Goal: Obtain resource: Download file/media

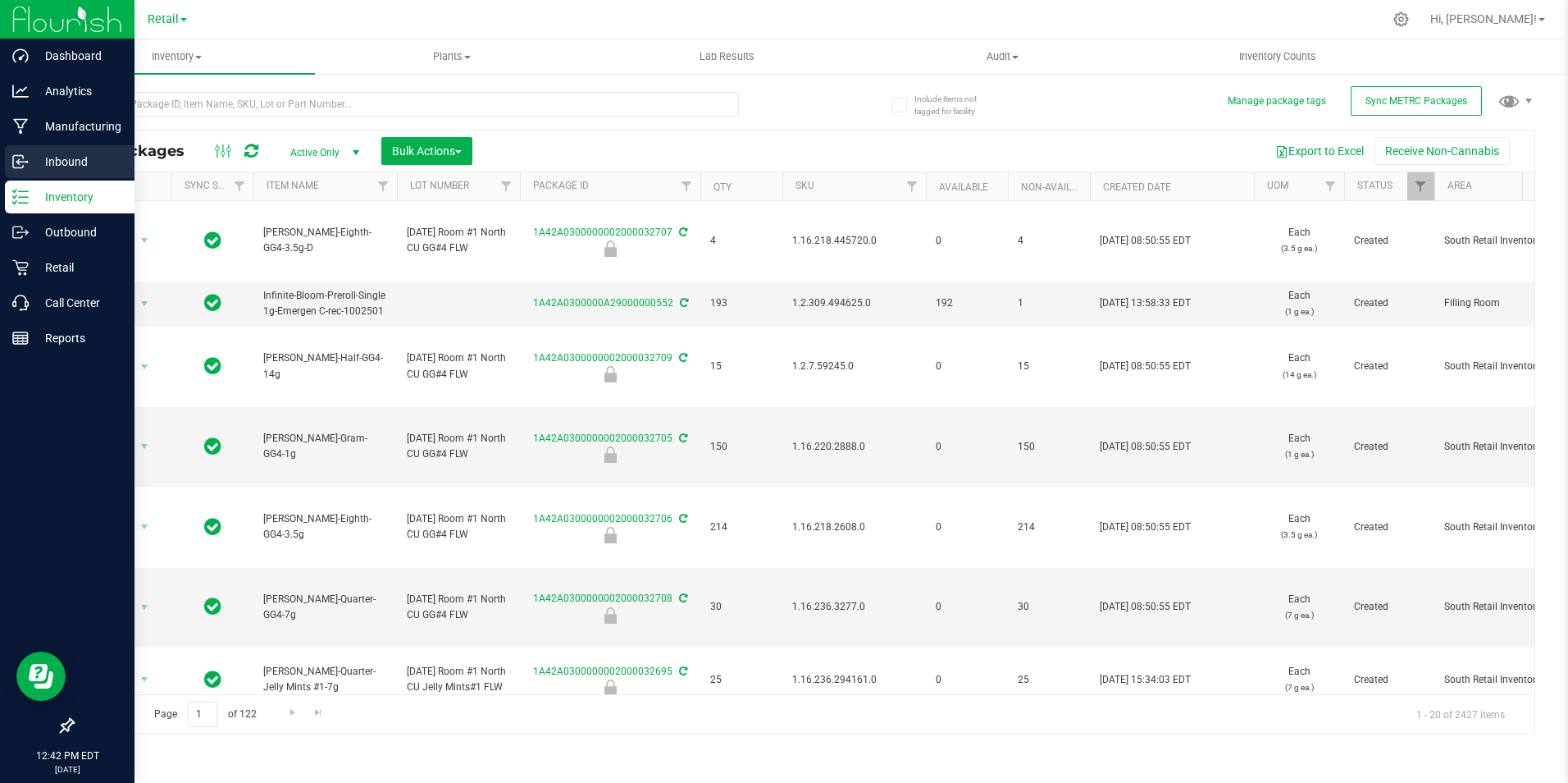
click at [55, 163] on p "Inbound" at bounding box center [77, 162] width 98 height 20
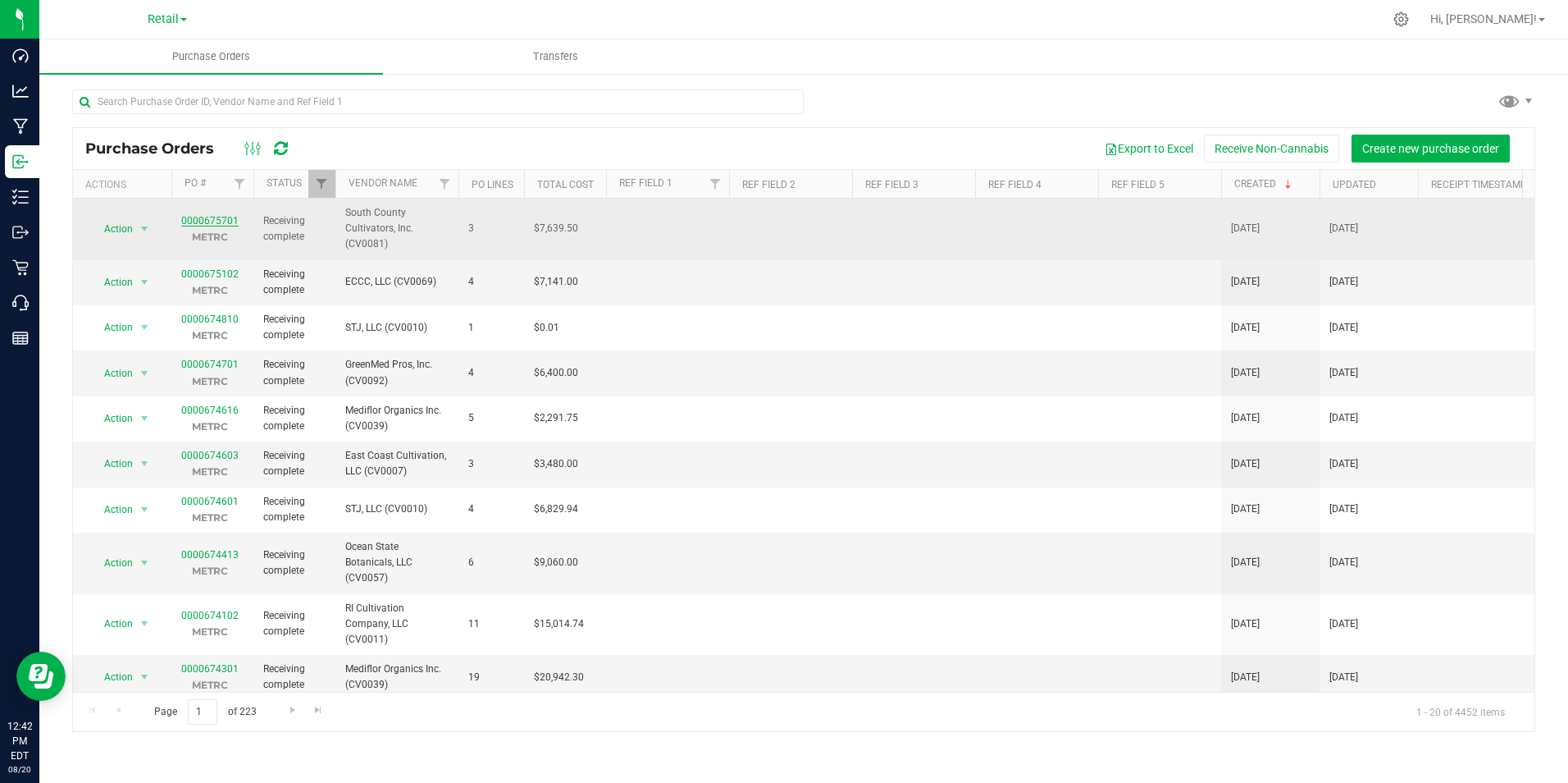
click at [216, 222] on link "0000675701" at bounding box center [210, 221] width 57 height 12
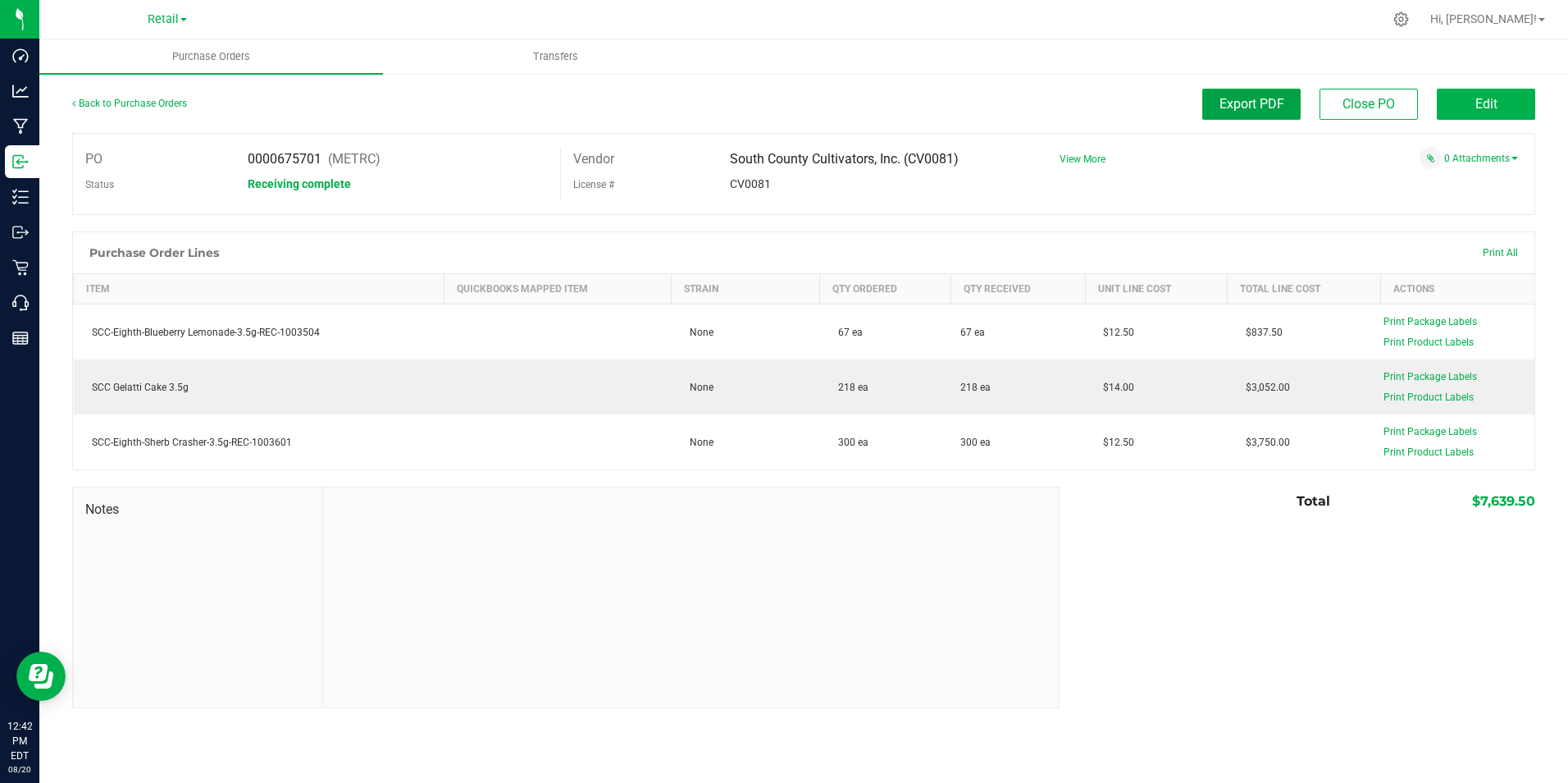
click at [1269, 90] on button "Export PDF" at bounding box center [1252, 103] width 98 height 31
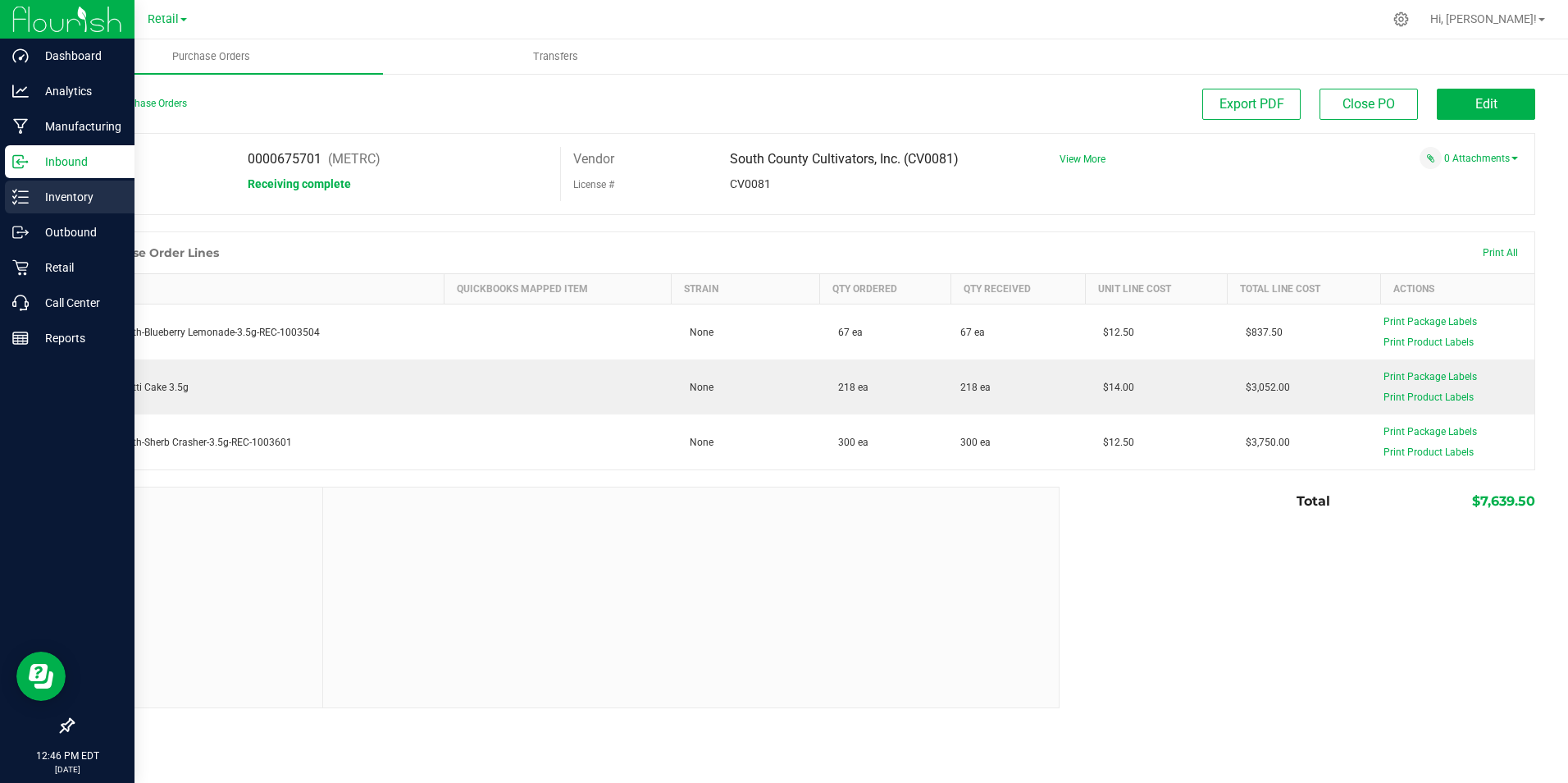
click at [53, 204] on p "Inventory" at bounding box center [77, 197] width 98 height 20
